Goal: Obtain resource: Download file/media

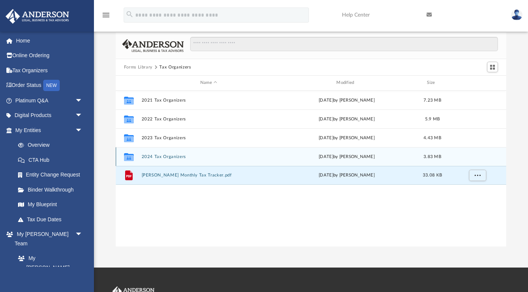
scroll to position [171, 391]
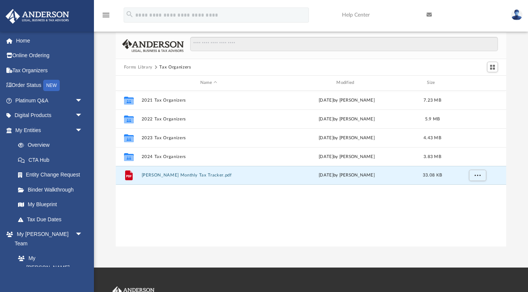
click at [140, 65] on button "Forms Library" at bounding box center [138, 67] width 29 height 7
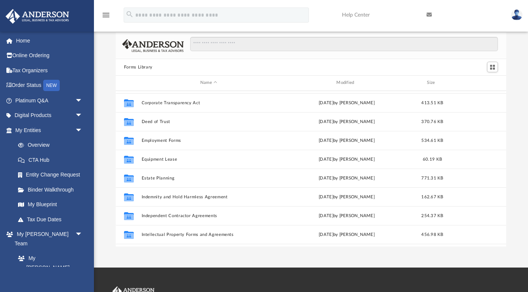
scroll to position [166, 0]
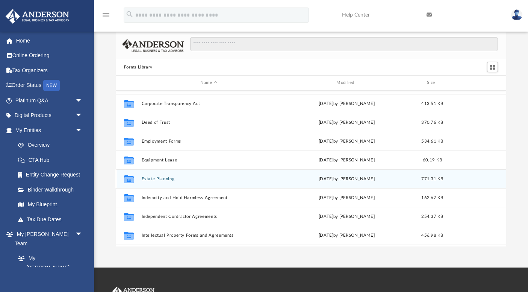
click at [162, 177] on button "Estate Planning" at bounding box center [208, 178] width 135 height 5
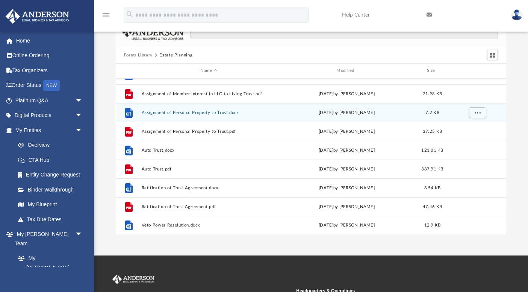
scroll to position [0, 0]
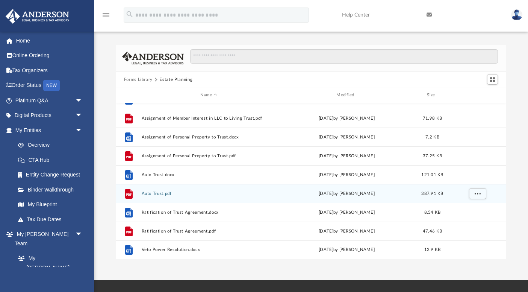
click at [169, 192] on button "Auto Trust.pdf" at bounding box center [208, 193] width 135 height 5
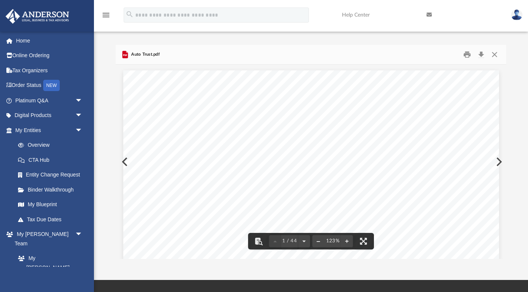
click at [318, 239] on button "File preview" at bounding box center [318, 241] width 12 height 17
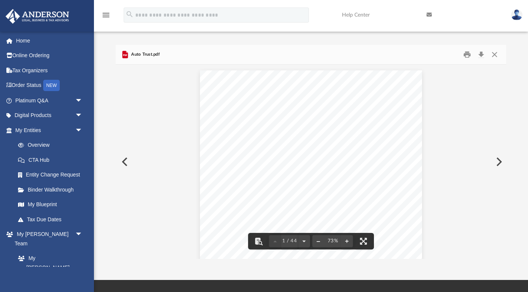
click at [318, 239] on button "File preview" at bounding box center [318, 241] width 12 height 17
click at [345, 239] on button "File preview" at bounding box center [347, 241] width 12 height 17
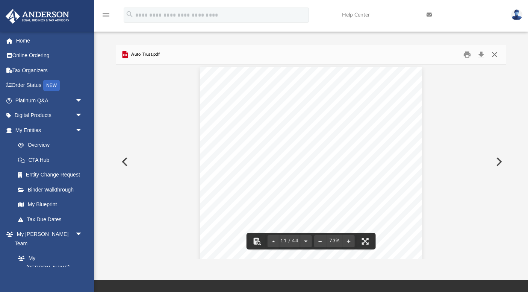
click at [493, 55] on button "Close" at bounding box center [495, 55] width 14 height 12
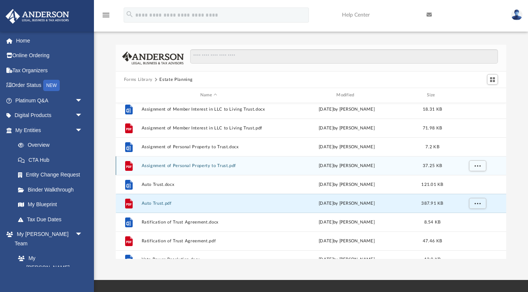
scroll to position [0, 0]
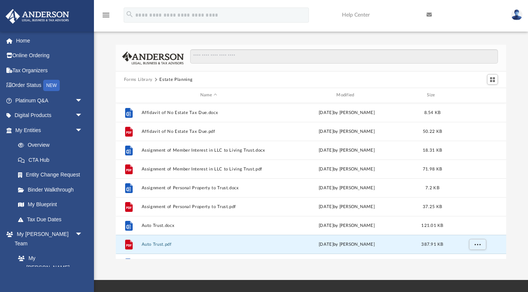
click at [143, 77] on button "Forms Library" at bounding box center [138, 79] width 29 height 7
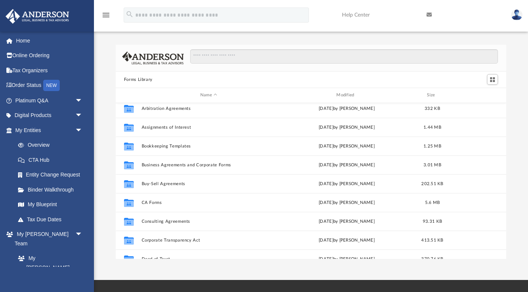
scroll to position [42, 0]
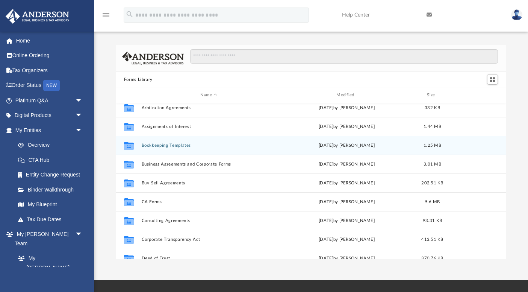
click at [173, 145] on button "Bookkeeping Templates" at bounding box center [208, 145] width 135 height 5
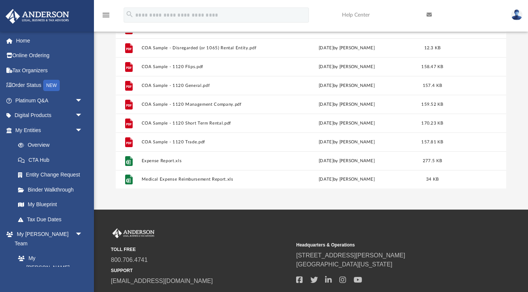
scroll to position [67, 0]
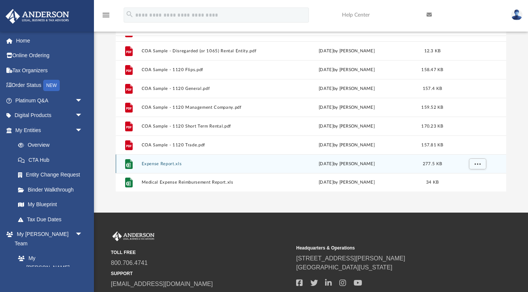
click at [169, 163] on button "Expense Report.xls" at bounding box center [208, 163] width 135 height 5
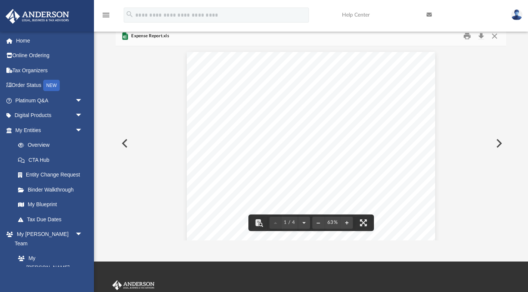
scroll to position [0, 0]
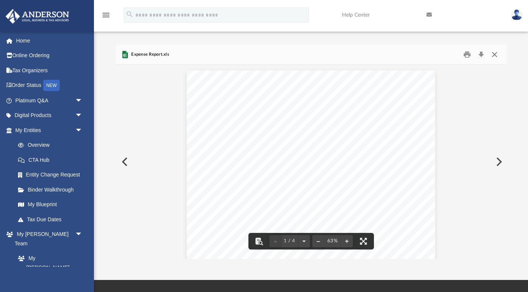
click at [495, 53] on button "Close" at bounding box center [495, 55] width 14 height 12
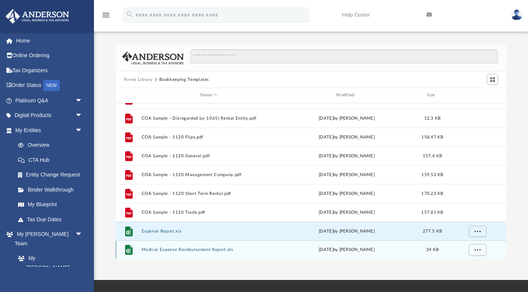
click at [184, 250] on button "Medical Expense Reimbursement Report.xls" at bounding box center [208, 249] width 135 height 5
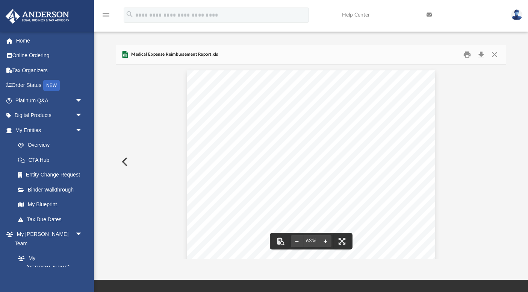
click at [323, 242] on button "File preview" at bounding box center [326, 241] width 12 height 17
click at [326, 240] on button "File preview" at bounding box center [326, 241] width 12 height 17
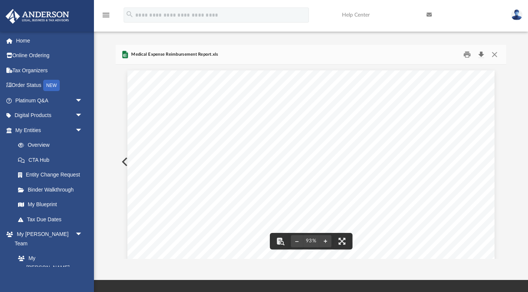
click at [480, 55] on button "Download" at bounding box center [481, 55] width 14 height 12
click at [497, 54] on button "Close" at bounding box center [495, 55] width 14 height 12
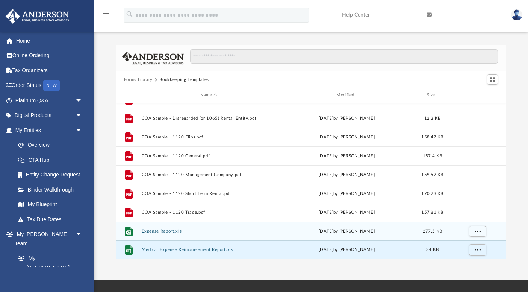
click at [168, 230] on button "Expense Report.xls" at bounding box center [208, 231] width 135 height 5
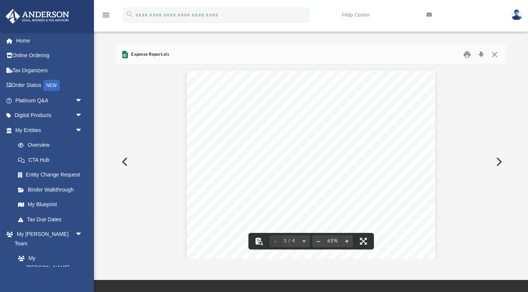
click at [498, 158] on button "Preview" at bounding box center [498, 161] width 17 height 21
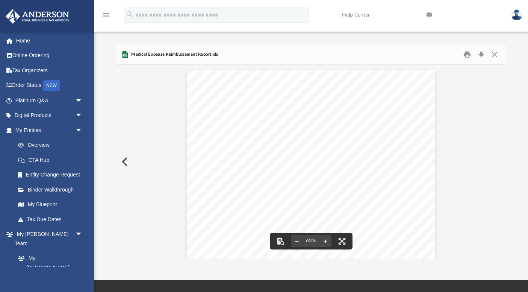
click at [126, 161] on button "Preview" at bounding box center [124, 161] width 17 height 21
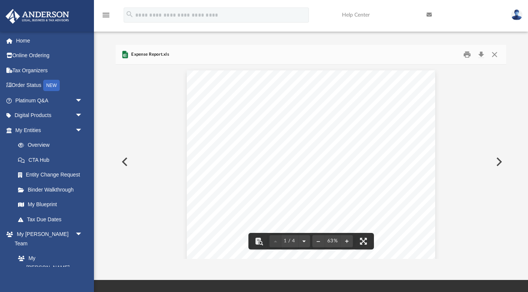
click at [301, 241] on button "File preview" at bounding box center [304, 241] width 12 height 17
click at [479, 55] on button "Download" at bounding box center [481, 55] width 14 height 12
click at [494, 53] on button "Close" at bounding box center [495, 55] width 14 height 12
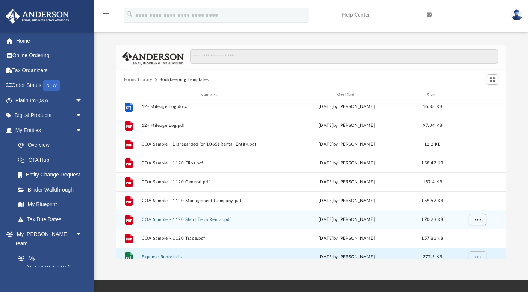
scroll to position [0, 0]
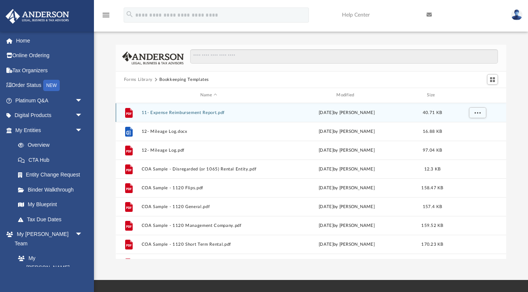
click at [206, 111] on button "11- Expense Reimbursement Report.pdf" at bounding box center [208, 112] width 135 height 5
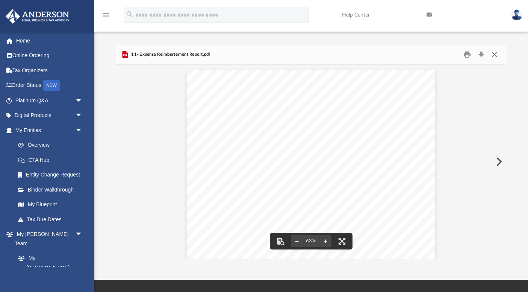
click at [494, 58] on button "Close" at bounding box center [495, 55] width 14 height 12
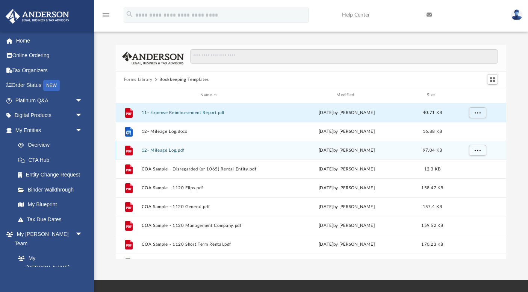
click at [174, 149] on button "12- Mileage Log.pdf" at bounding box center [208, 150] width 135 height 5
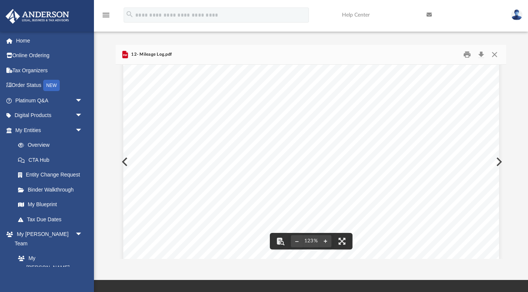
scroll to position [148, 0]
click at [296, 242] on button "File preview" at bounding box center [297, 241] width 12 height 17
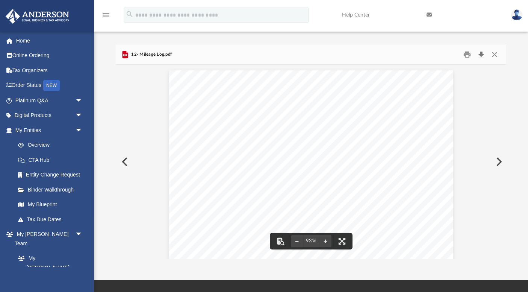
click at [482, 54] on button "Download" at bounding box center [481, 55] width 14 height 12
click at [507, 76] on div "Forms Library Bookkeeping Templates Name Modified Size File 11- Expense Reimbur…" at bounding box center [311, 152] width 434 height 214
click at [495, 53] on button "Close" at bounding box center [495, 55] width 14 height 12
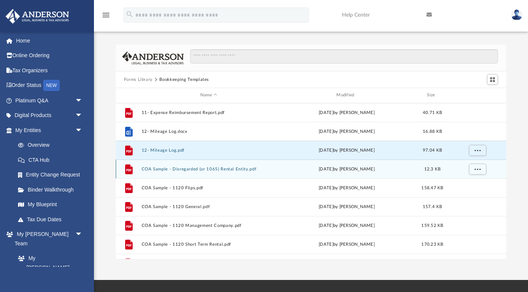
click at [193, 168] on button "COA Sample - Disregarded (or 1065) Rental Entity.pdf" at bounding box center [208, 169] width 135 height 5
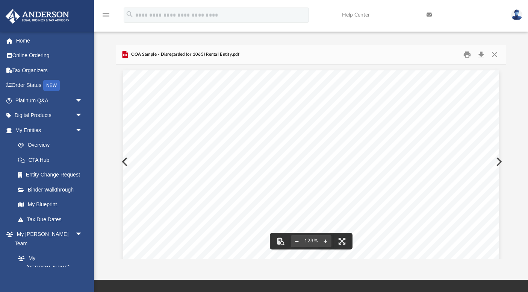
click at [296, 239] on button "File preview" at bounding box center [297, 241] width 12 height 17
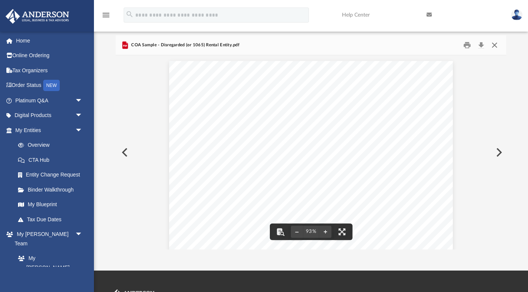
click at [497, 45] on button "Close" at bounding box center [495, 45] width 14 height 12
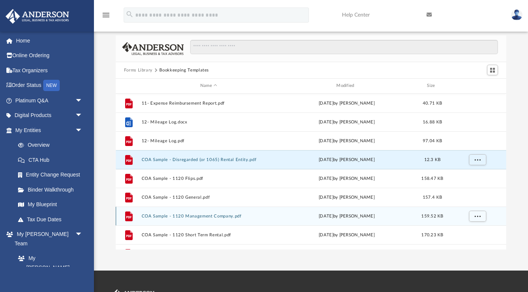
click at [194, 216] on button "COA Sample - 1120 Management Company.pdf" at bounding box center [208, 216] width 135 height 5
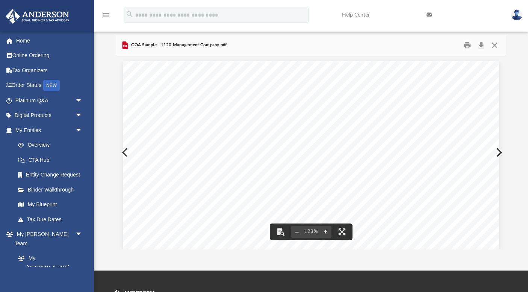
click at [296, 230] on button "File preview" at bounding box center [297, 231] width 12 height 17
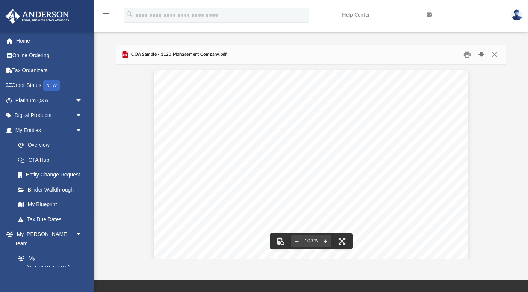
click at [481, 52] on button "Download" at bounding box center [481, 55] width 14 height 12
click at [482, 137] on div "Chart of Accounts (Sample) 1120 Management Company 1 Account Name QBD Type QBO …" at bounding box center [311, 274] width 391 height 418
click at [494, 54] on button "Close" at bounding box center [495, 55] width 14 height 12
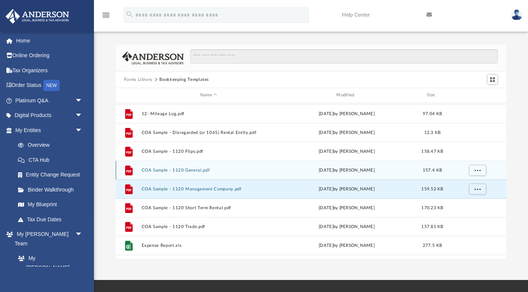
scroll to position [29, 0]
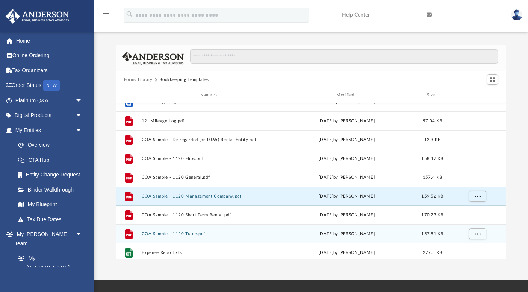
click at [186, 233] on button "COA Sample - 1120 Trade.pdf" at bounding box center [208, 233] width 135 height 5
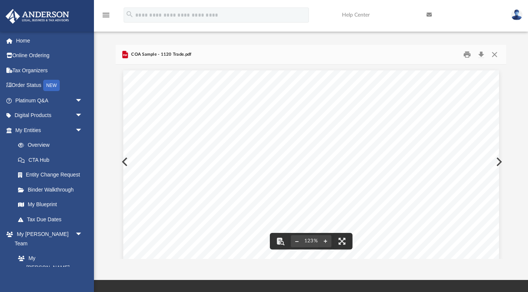
click at [295, 240] on button "File preview" at bounding box center [297, 241] width 12 height 17
click at [482, 55] on button "Download" at bounding box center [481, 55] width 14 height 12
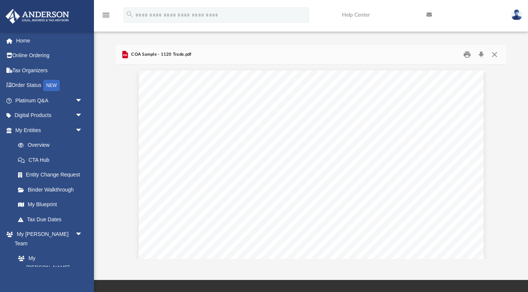
click at [514, 43] on div "Forms Library Bookkeeping Templates Name Modified Size File 11- Expense Reimbur…" at bounding box center [311, 144] width 434 height 230
click at [495, 52] on button "Close" at bounding box center [495, 55] width 14 height 12
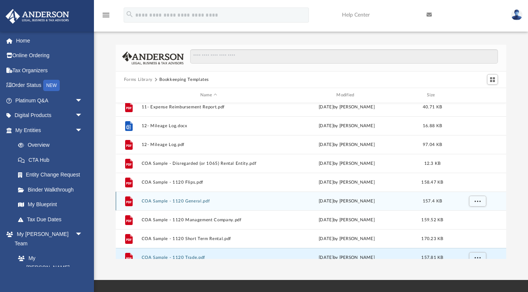
scroll to position [4, 0]
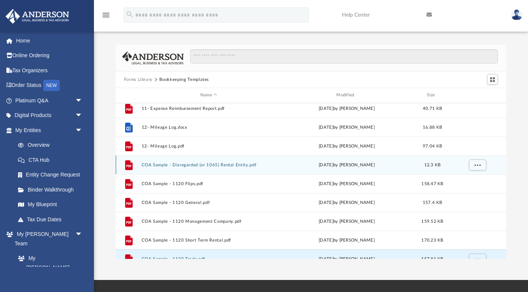
click at [239, 165] on button "COA Sample - Disregarded (or 1065) Rental Entity.pdf" at bounding box center [208, 164] width 135 height 5
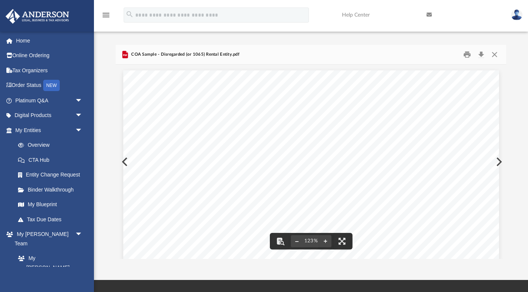
click at [296, 241] on button "File preview" at bounding box center [297, 241] width 12 height 17
click at [494, 55] on button "Close" at bounding box center [495, 55] width 14 height 12
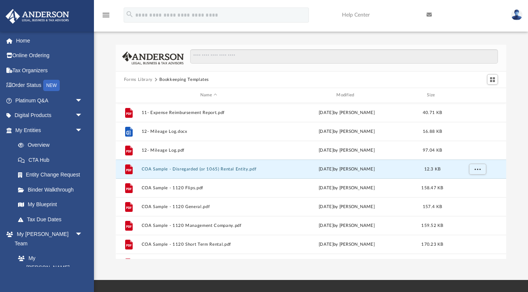
click at [148, 79] on button "Forms Library" at bounding box center [138, 79] width 29 height 7
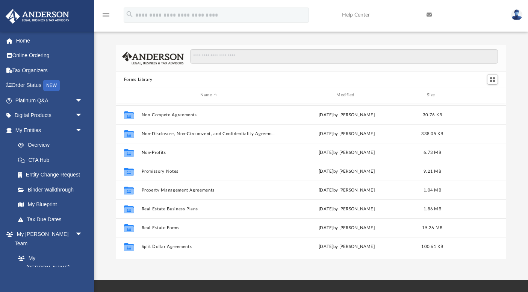
scroll to position [408, 0]
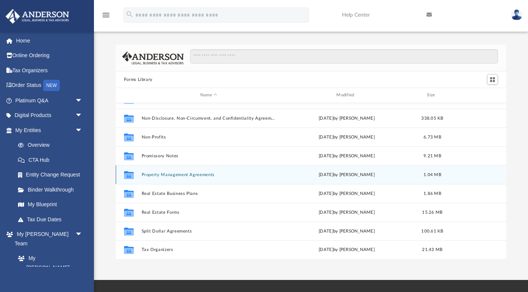
click at [208, 174] on button "Property Management Agreements" at bounding box center [208, 174] width 135 height 5
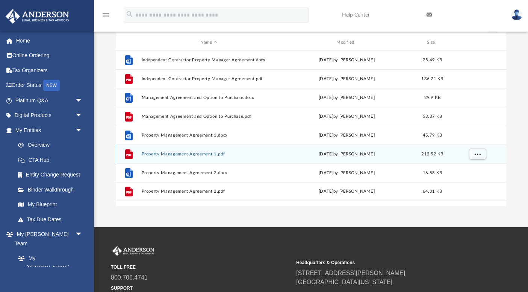
scroll to position [0, 0]
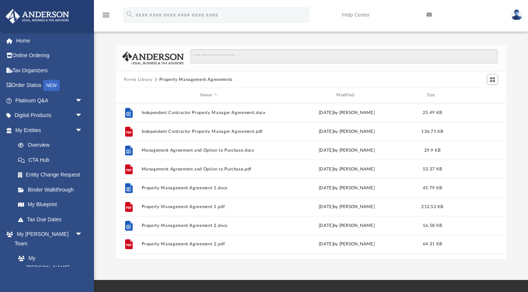
click at [147, 79] on button "Forms Library" at bounding box center [138, 79] width 29 height 7
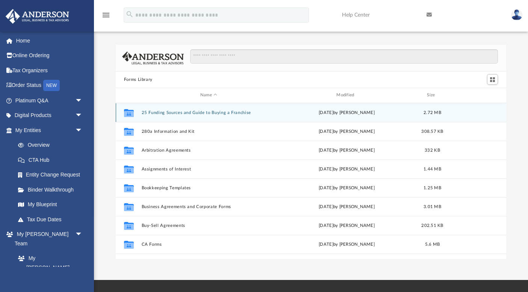
click at [229, 111] on button "25 Funding Sources and Guide to Buying a Franchise" at bounding box center [208, 112] width 135 height 5
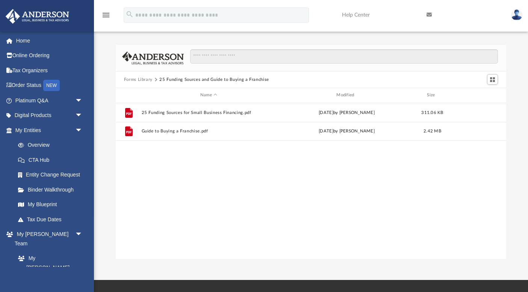
click at [137, 80] on button "Forms Library" at bounding box center [138, 79] width 29 height 7
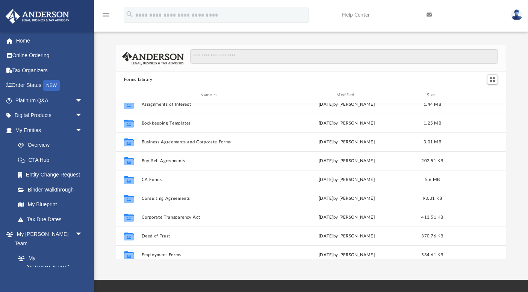
scroll to position [68, 0]
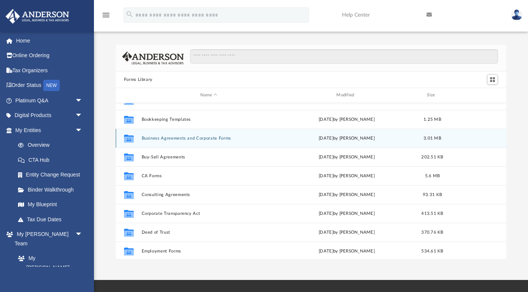
click at [223, 138] on button "Business Agreements and Corporate Forms" at bounding box center [208, 138] width 135 height 5
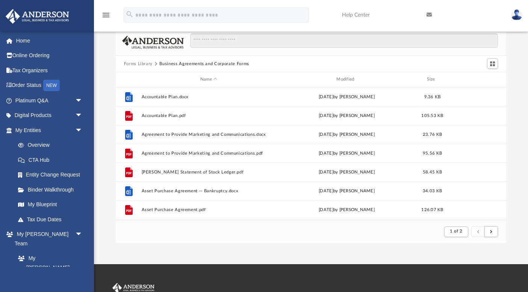
scroll to position [4, 0]
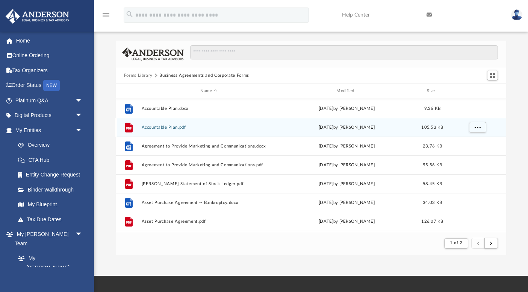
click at [171, 127] on button "Accountable Plan.pdf" at bounding box center [208, 127] width 135 height 5
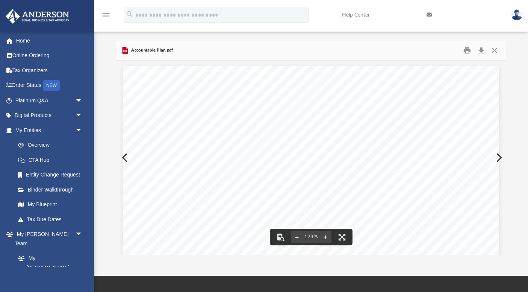
click at [295, 234] on button "File preview" at bounding box center [297, 237] width 12 height 17
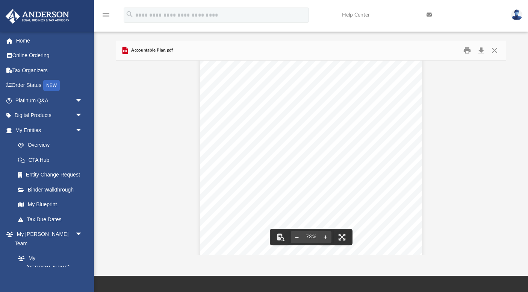
scroll to position [36, 0]
click at [494, 50] on button "Close" at bounding box center [495, 51] width 14 height 12
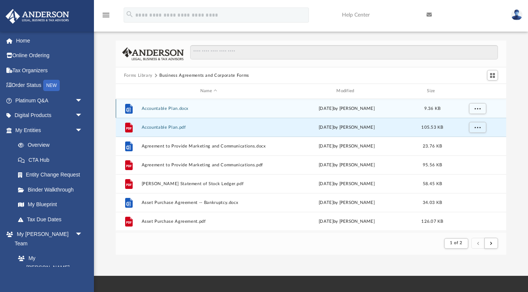
click at [176, 106] on button "Accountable Plan.docx" at bounding box center [208, 108] width 135 height 5
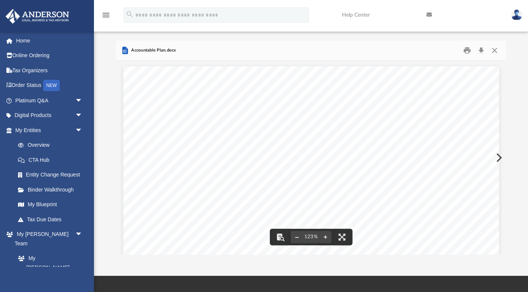
click at [298, 238] on button "File preview" at bounding box center [297, 237] width 12 height 17
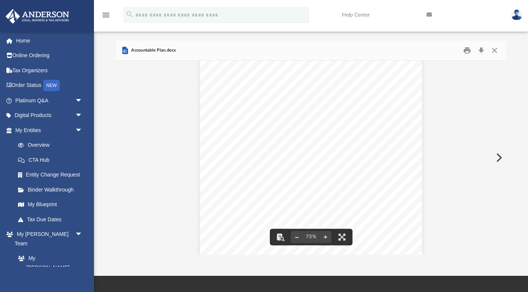
scroll to position [105, 0]
click at [495, 46] on button "Close" at bounding box center [495, 51] width 14 height 12
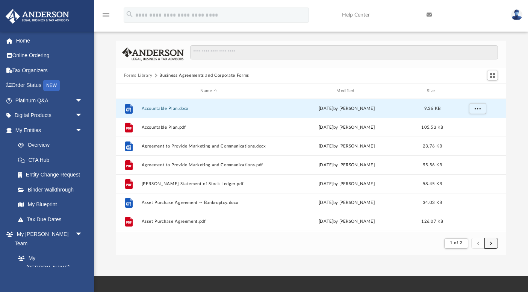
click at [493, 242] on button "submit" at bounding box center [492, 243] width 14 height 11
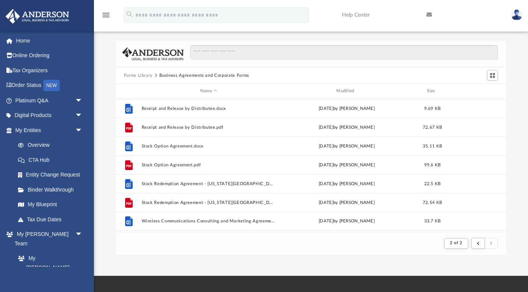
click at [143, 73] on button "Forms Library" at bounding box center [138, 75] width 29 height 7
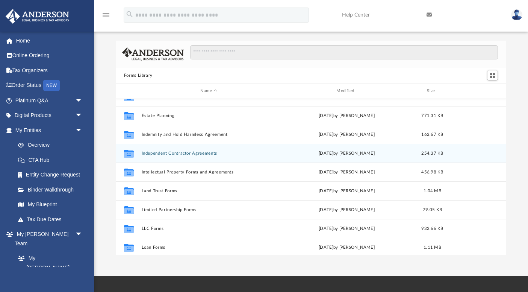
scroll to position [199, 0]
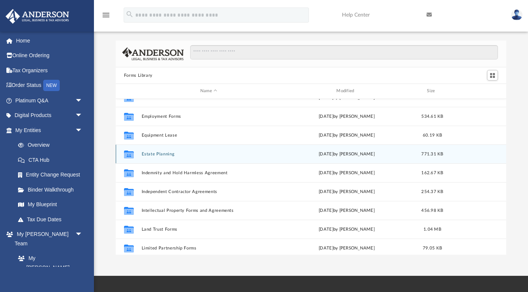
click at [163, 152] on button "Estate Planning" at bounding box center [208, 153] width 135 height 5
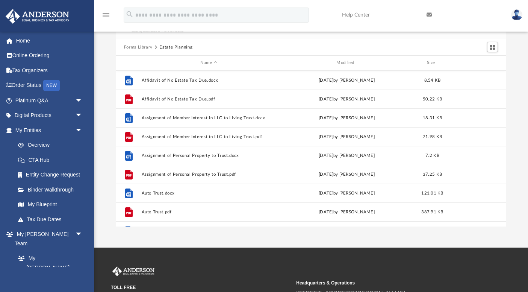
scroll to position [0, 0]
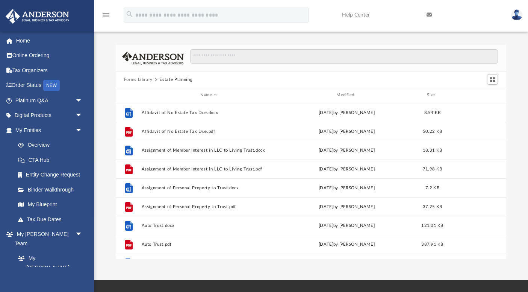
click at [145, 78] on button "Forms Library" at bounding box center [138, 79] width 29 height 7
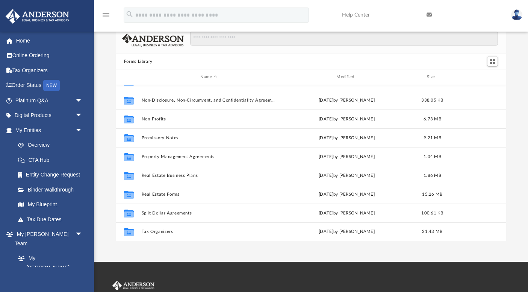
scroll to position [19, 0]
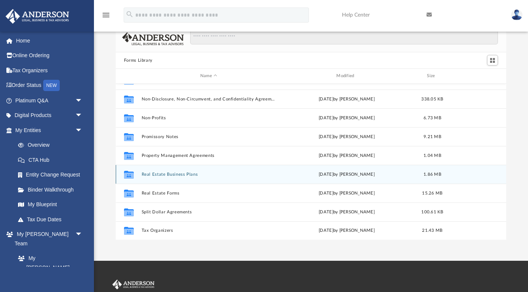
click at [194, 173] on button "Real Estate Business Plans" at bounding box center [208, 174] width 135 height 5
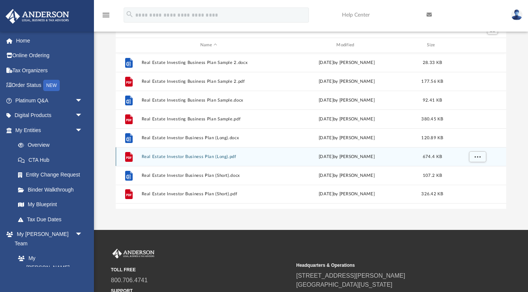
scroll to position [0, 0]
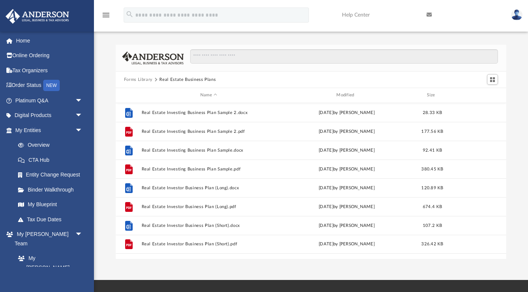
click at [139, 80] on button "Forms Library" at bounding box center [138, 79] width 29 height 7
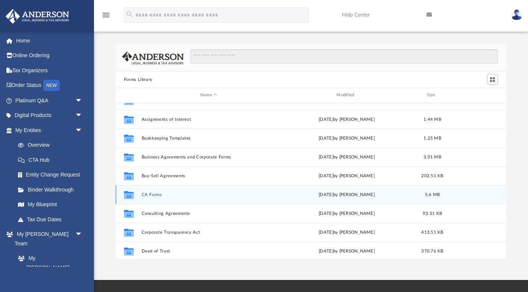
scroll to position [56, 0]
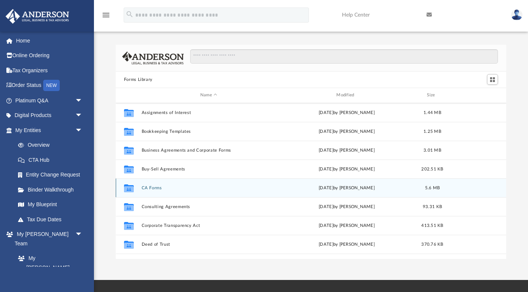
click at [155, 187] on button "CA Forms" at bounding box center [208, 187] width 135 height 5
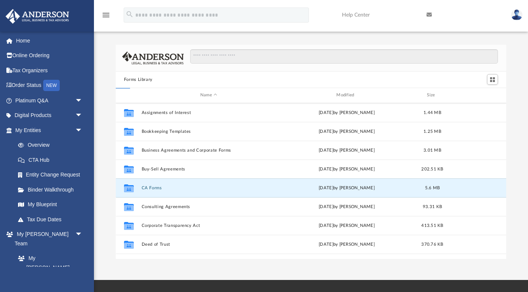
scroll to position [0, 0]
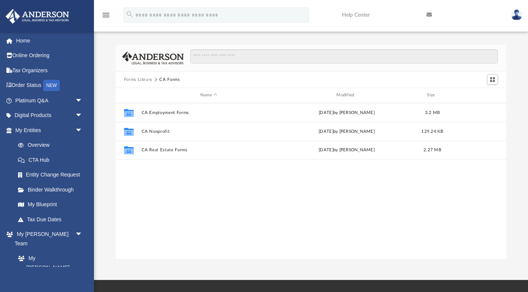
click at [136, 79] on button "Forms Library" at bounding box center [138, 79] width 29 height 7
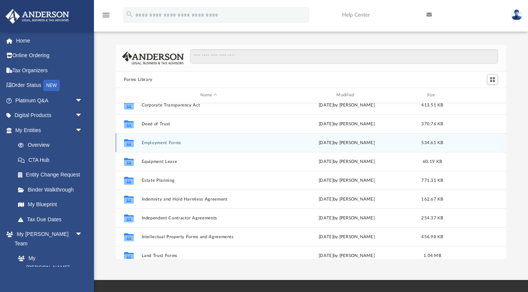
scroll to position [179, 0]
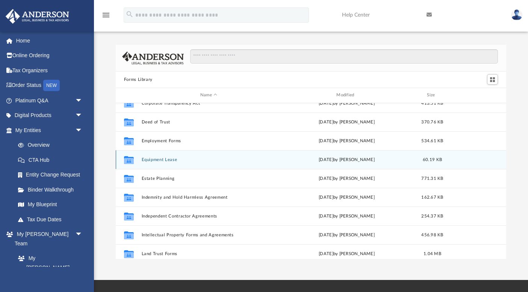
click at [170, 161] on button "Equipment Lease" at bounding box center [208, 159] width 135 height 5
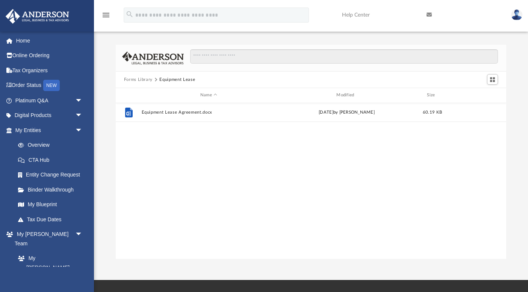
scroll to position [0, 0]
click at [147, 80] on button "Forms Library" at bounding box center [138, 79] width 29 height 7
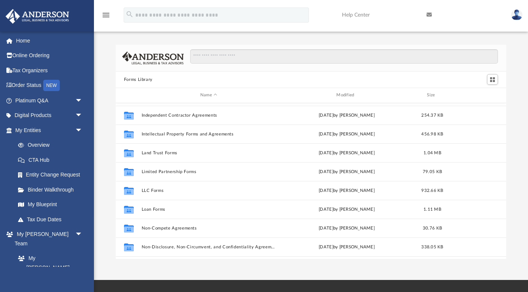
scroll to position [298, 0]
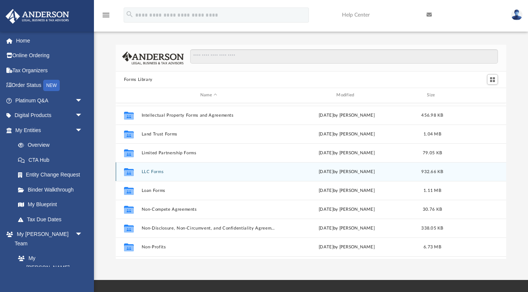
click at [158, 170] on button "LLC Forms" at bounding box center [208, 171] width 135 height 5
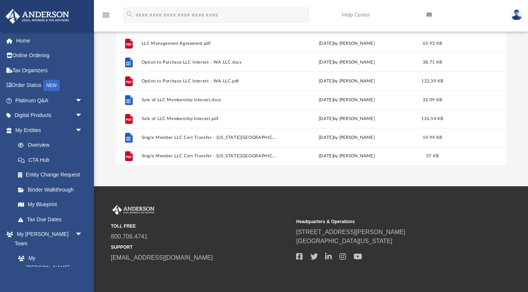
scroll to position [0, 0]
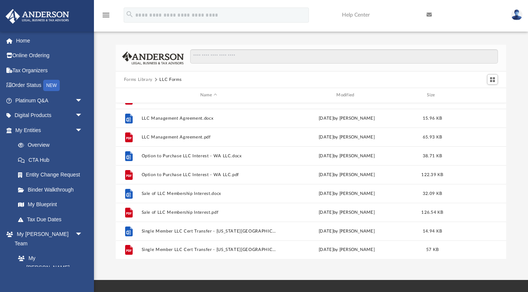
click at [144, 78] on button "Forms Library" at bounding box center [138, 79] width 29 height 7
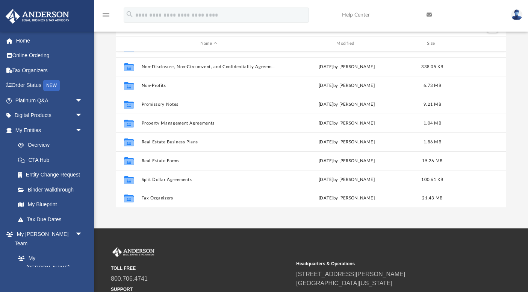
scroll to position [52, 0]
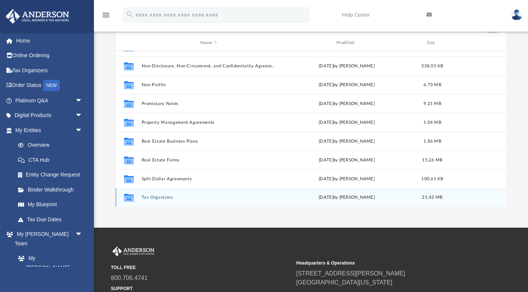
click at [164, 198] on button "Tax Organizers" at bounding box center [208, 197] width 135 height 5
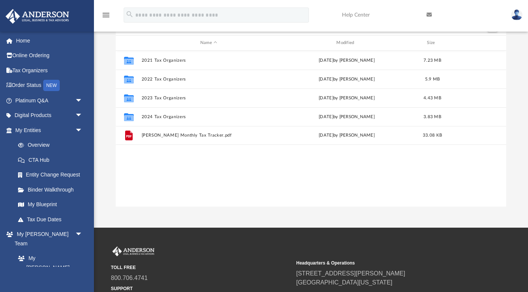
scroll to position [0, 0]
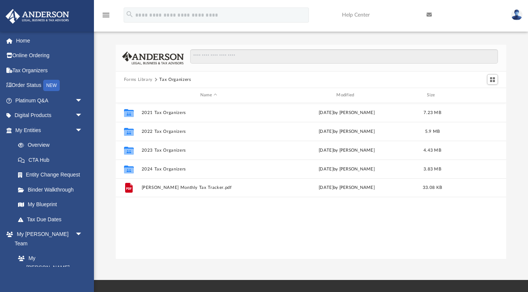
click at [144, 79] on button "Forms Library" at bounding box center [138, 79] width 29 height 7
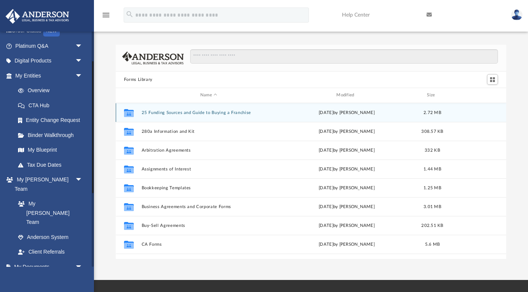
scroll to position [53, 0]
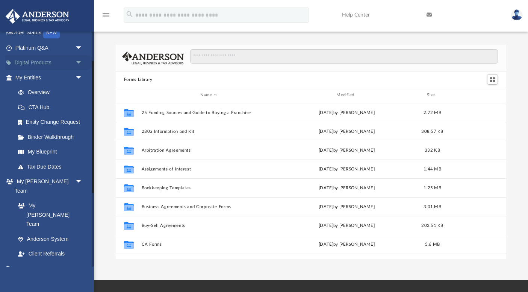
click at [79, 61] on span "arrow_drop_down" at bounding box center [82, 62] width 15 height 15
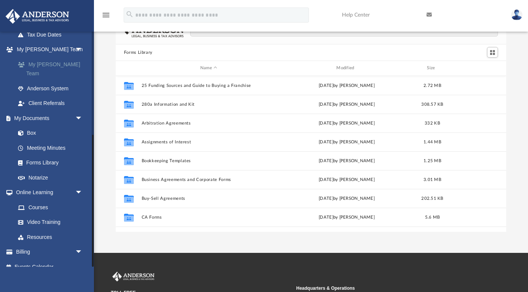
scroll to position [29, 0]
